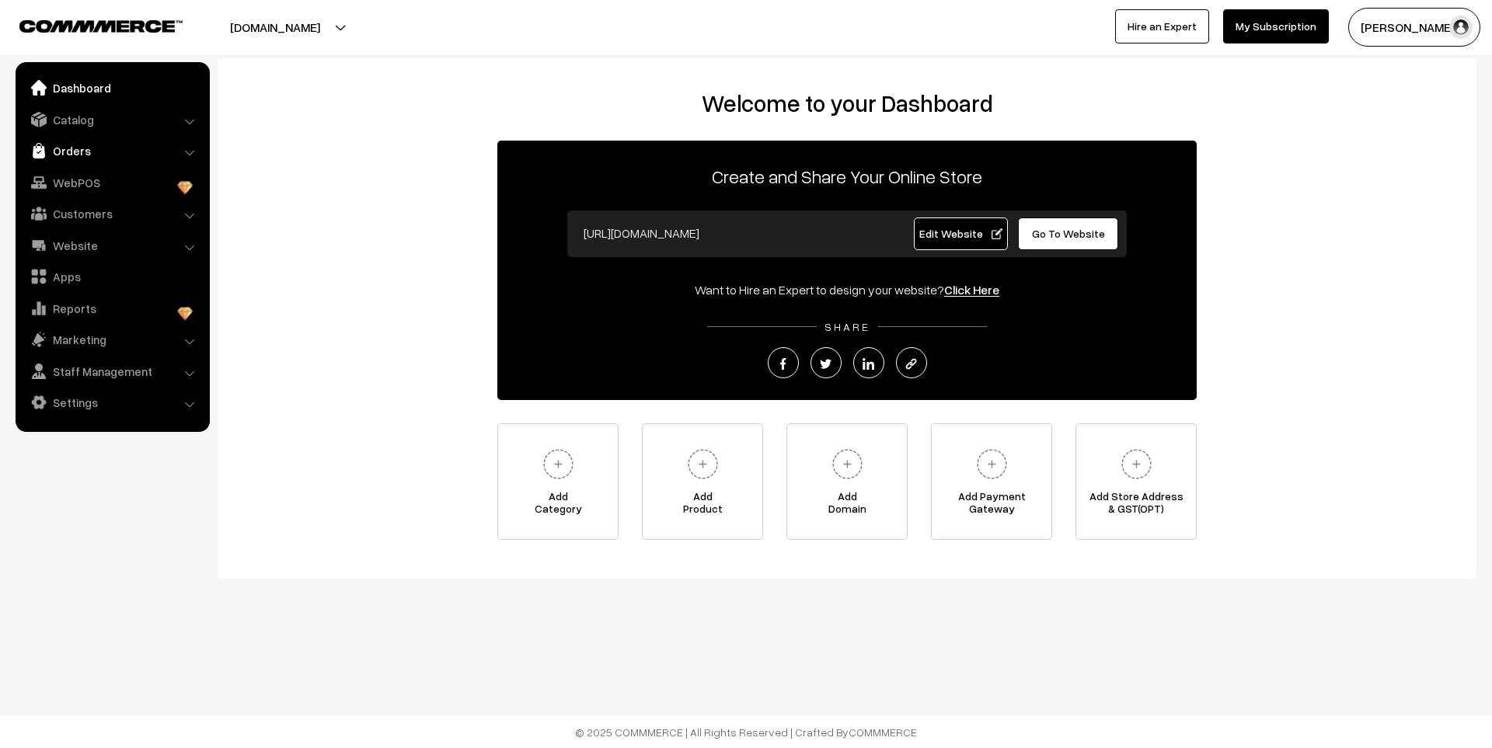
click at [68, 141] on link "Orders" at bounding box center [111, 151] width 185 height 28
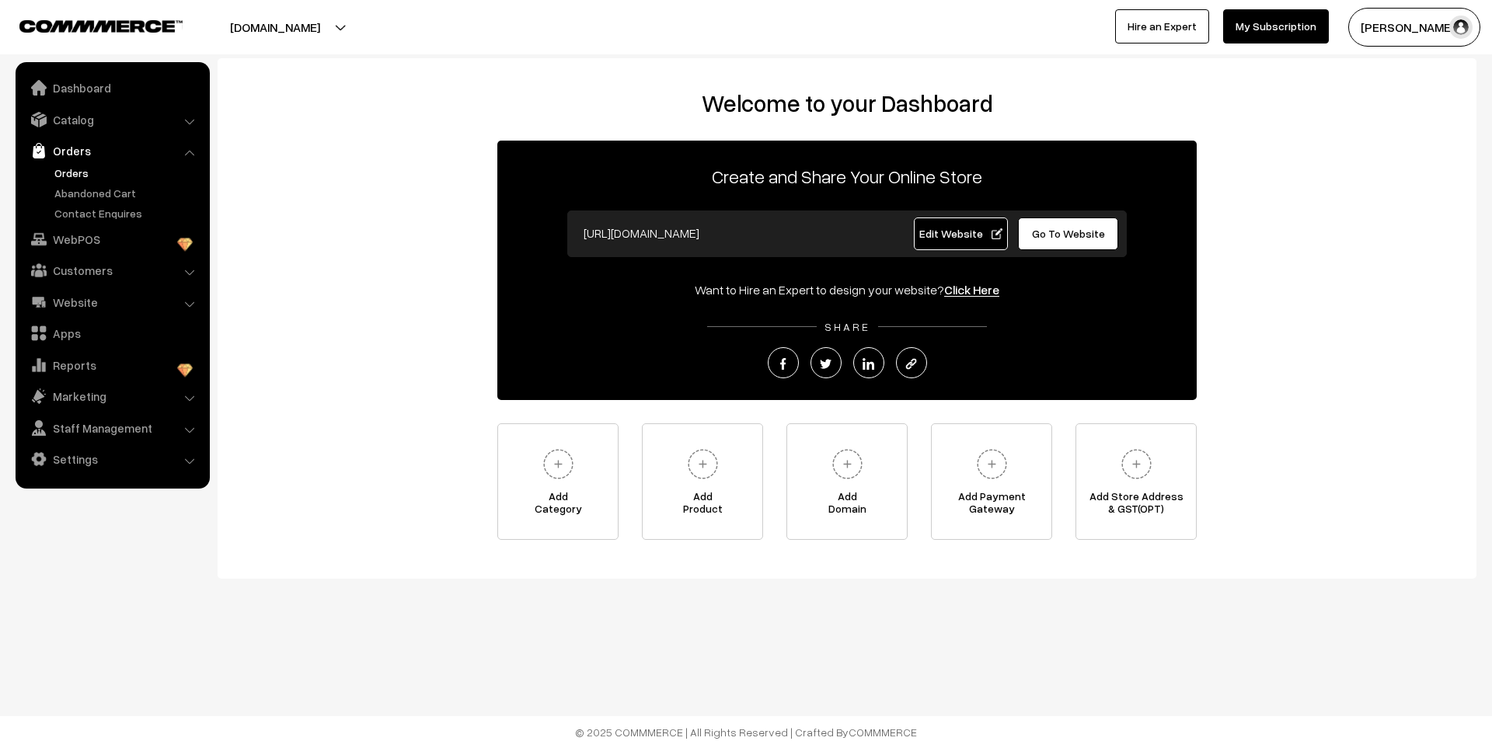
click at [84, 165] on link "Orders" at bounding box center [127, 173] width 154 height 16
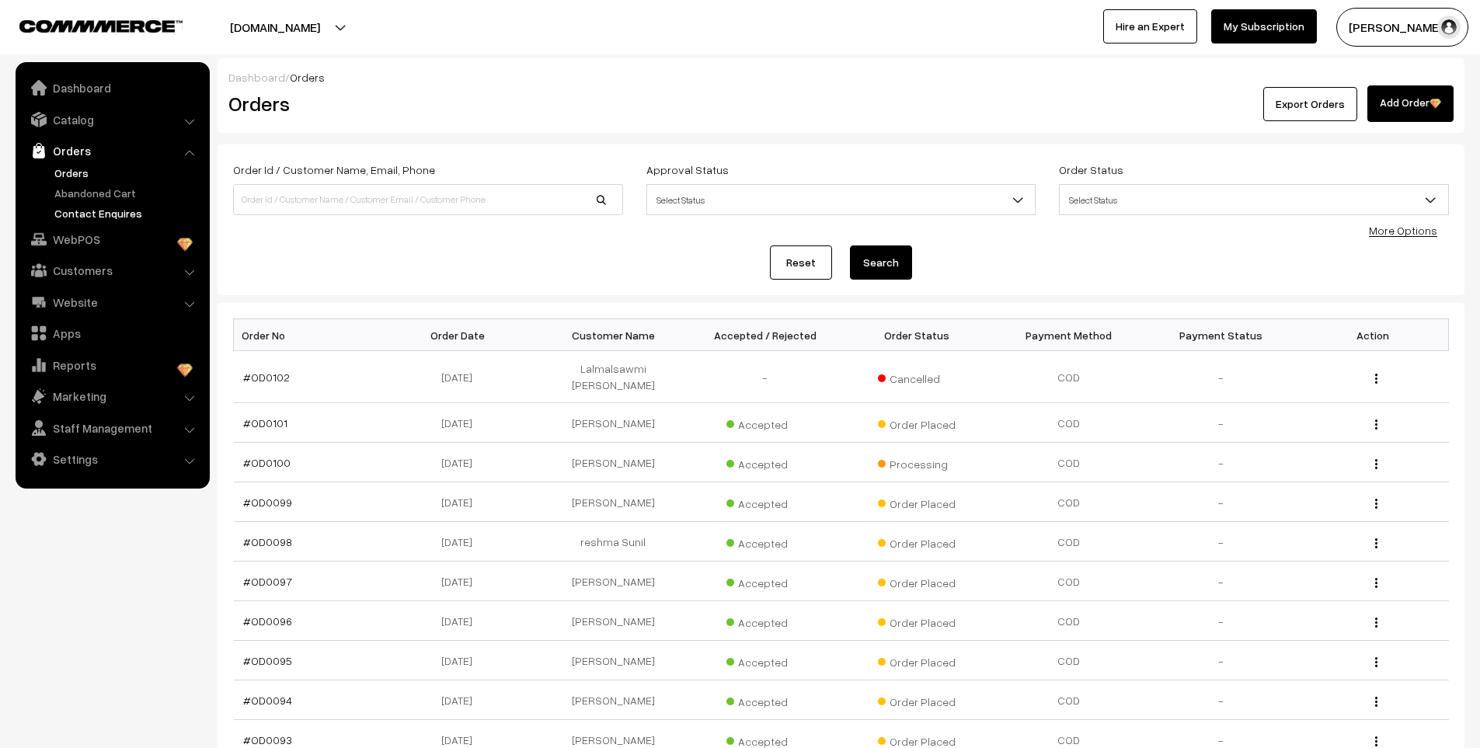
click at [110, 207] on link "Contact Enquires" at bounding box center [127, 213] width 154 height 16
